Goal: Find specific page/section: Find specific page/section

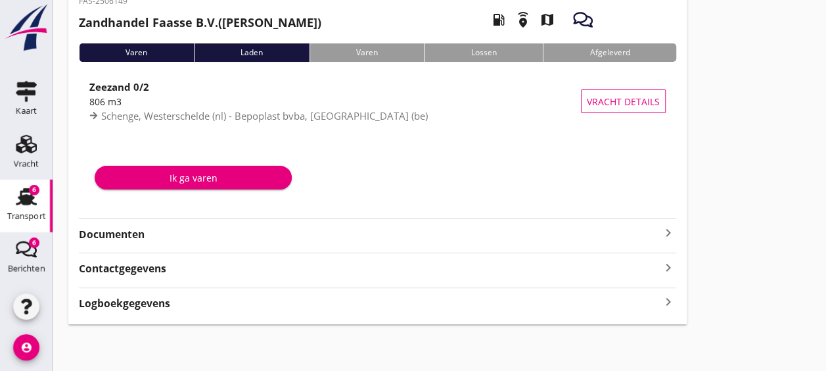
scroll to position [26, 0]
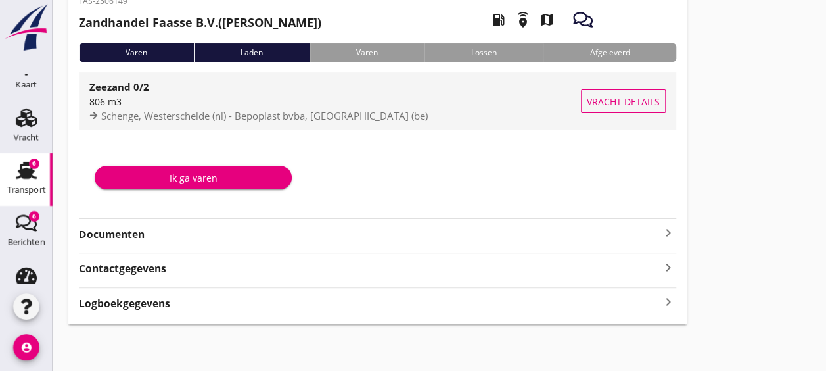
click at [473, 104] on div "806 m3" at bounding box center [335, 102] width 492 height 14
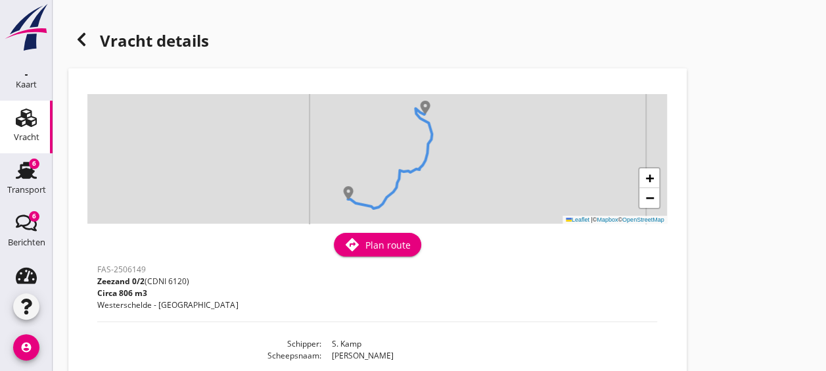
click at [323, 216] on div "+ − Leaflet | © Mapbox © OpenStreetMap" at bounding box center [377, 158] width 580 height 129
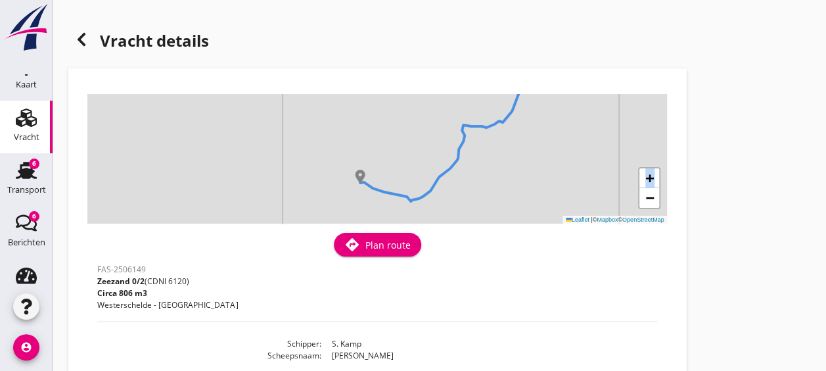
drag, startPoint x: 323, startPoint y: 216, endPoint x: 321, endPoint y: 181, distance: 34.9
click at [321, 181] on div "+ − Leaflet | © Mapbox © OpenStreetMap" at bounding box center [377, 158] width 580 height 129
click at [346, 192] on div "+ − Leaflet | © Mapbox © OpenStreetMap" at bounding box center [377, 158] width 580 height 129
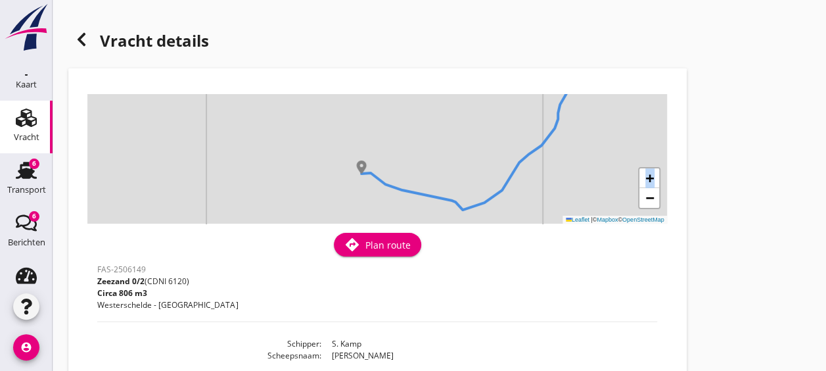
drag, startPoint x: 346, startPoint y: 192, endPoint x: 341, endPoint y: 166, distance: 26.7
click at [341, 166] on div "+ − Leaflet | © Mapbox © OpenStreetMap" at bounding box center [377, 158] width 580 height 129
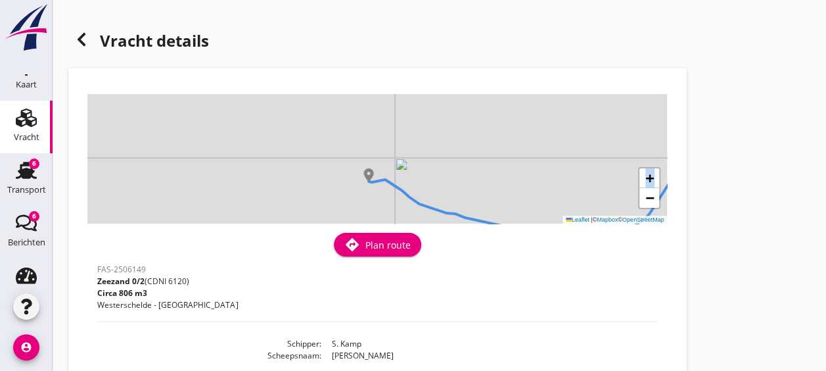
drag, startPoint x: 341, startPoint y: 166, endPoint x: 346, endPoint y: 176, distance: 11.5
click at [346, 176] on div "+ − Leaflet | © Mapbox © OpenStreetMap" at bounding box center [377, 158] width 580 height 129
click at [654, 175] on span "+" at bounding box center [649, 178] width 9 height 16
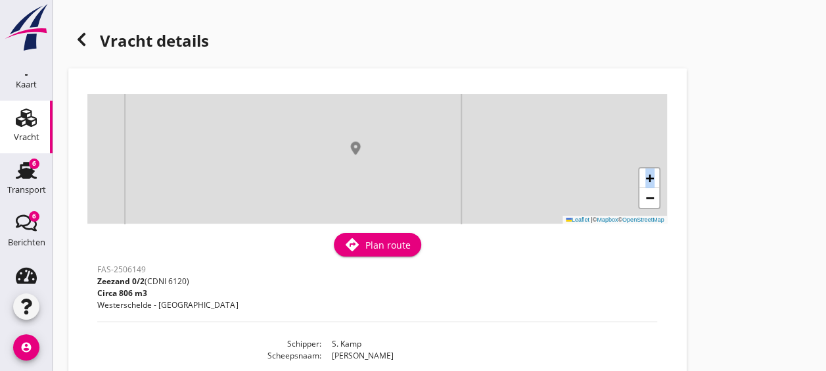
drag, startPoint x: 384, startPoint y: 189, endPoint x: 438, endPoint y: 96, distance: 107.8
click at [438, 96] on div "+ − Leaflet | © Mapbox © OpenStreetMap" at bounding box center [377, 158] width 580 height 129
click at [659, 175] on link "+" at bounding box center [649, 178] width 20 height 20
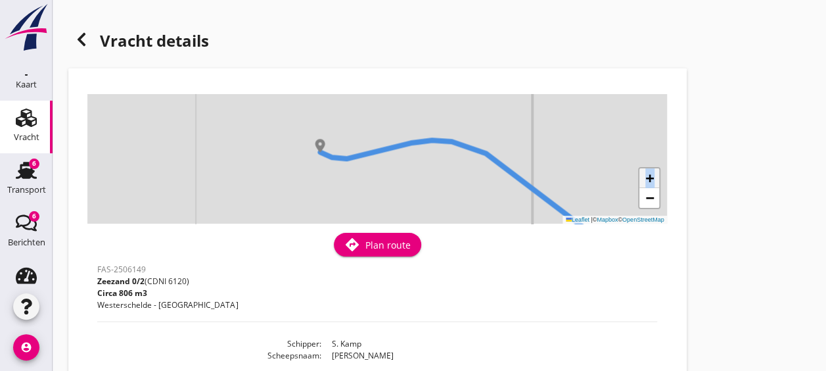
click at [659, 175] on link "+" at bounding box center [649, 178] width 20 height 20
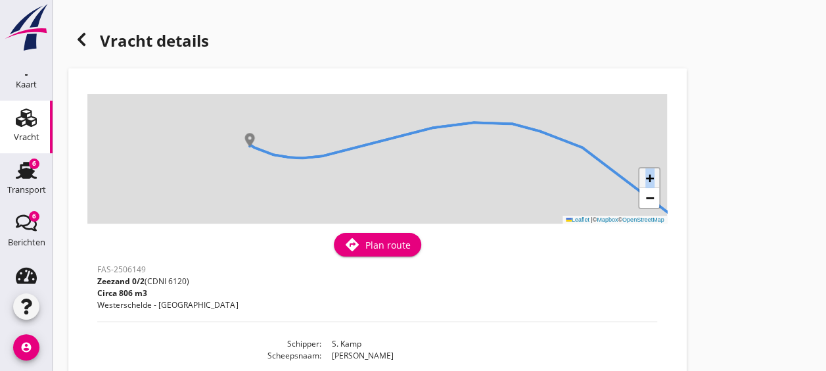
click at [659, 175] on link "+" at bounding box center [649, 178] width 20 height 20
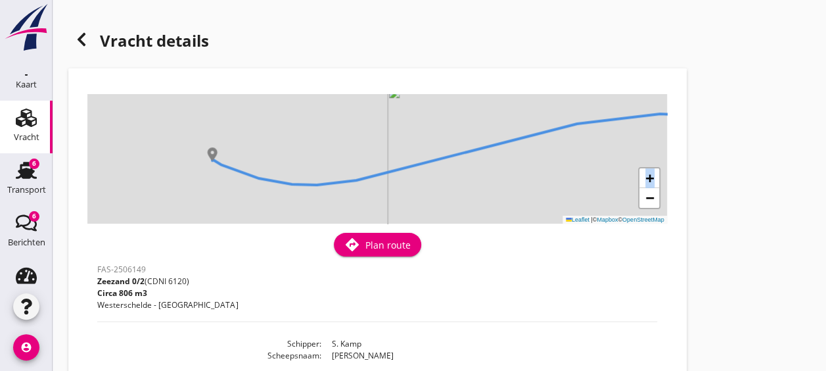
drag, startPoint x: 141, startPoint y: 177, endPoint x: 244, endPoint y: 206, distance: 107.6
click at [244, 206] on div "+ − Leaflet | © Mapbox © OpenStreetMap" at bounding box center [377, 158] width 580 height 129
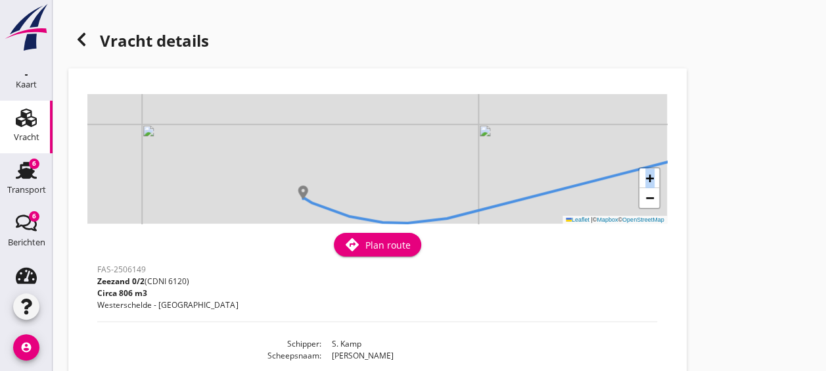
drag, startPoint x: 164, startPoint y: 190, endPoint x: 254, endPoint y: 227, distance: 96.9
